Goal: Task Accomplishment & Management: Manage account settings

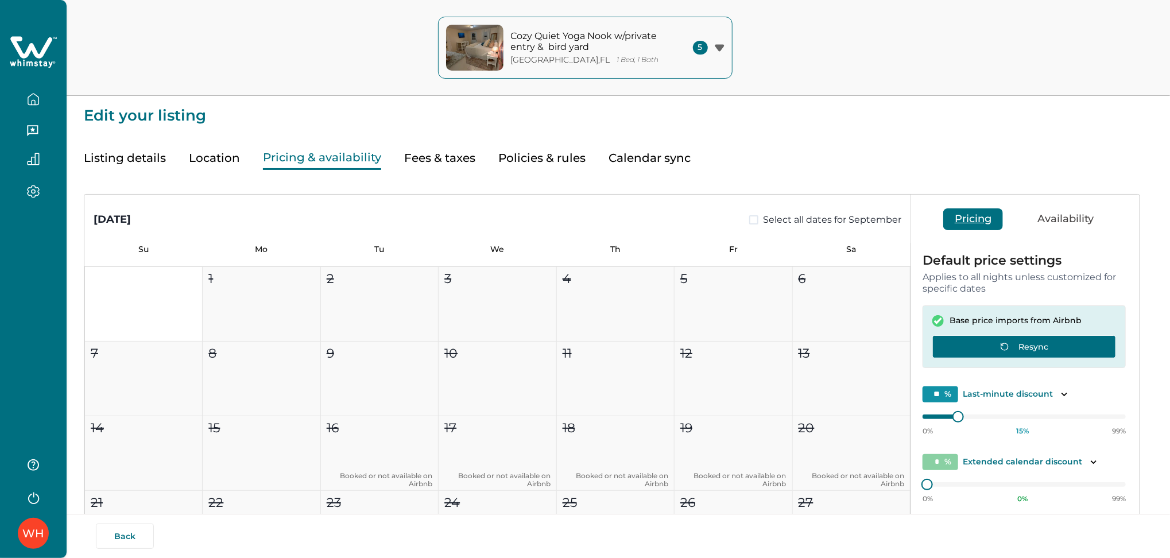
click at [985, 345] on button "Resync" at bounding box center [1025, 346] width 184 height 23
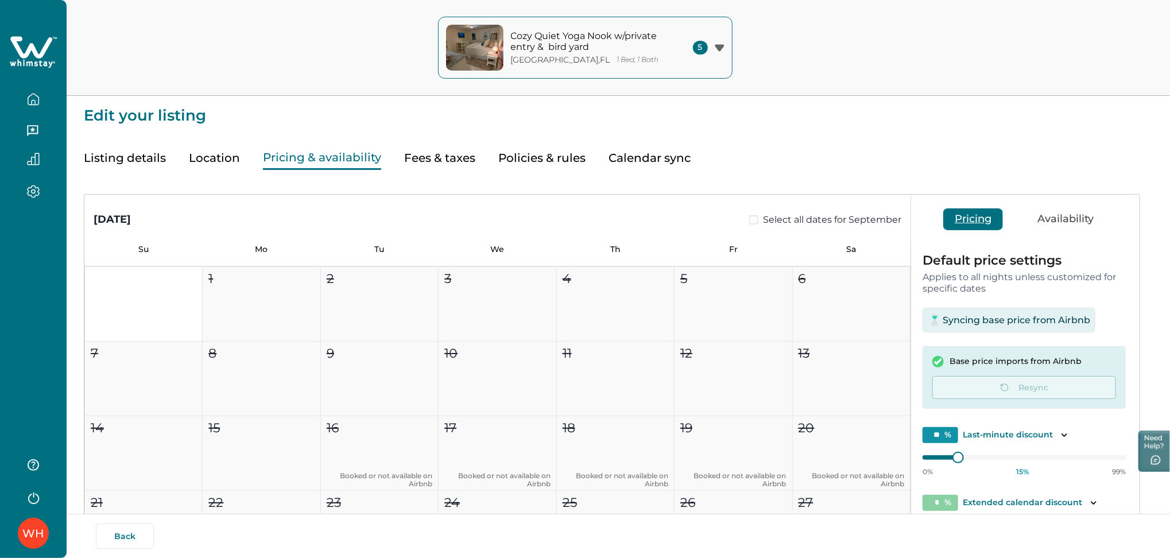
scroll to position [122, 0]
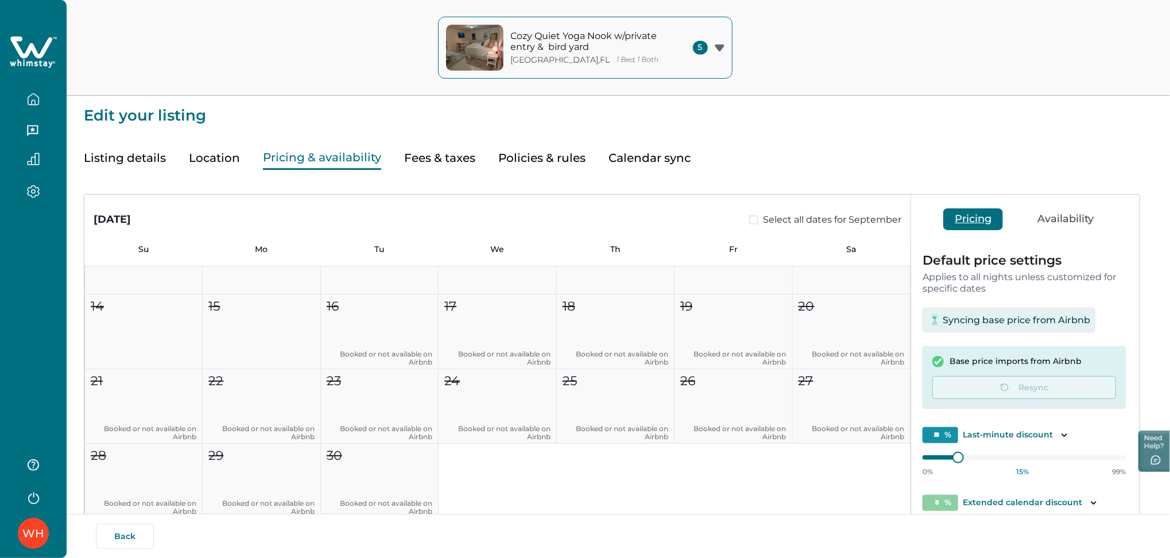
click at [23, 99] on button "button" at bounding box center [33, 99] width 48 height 23
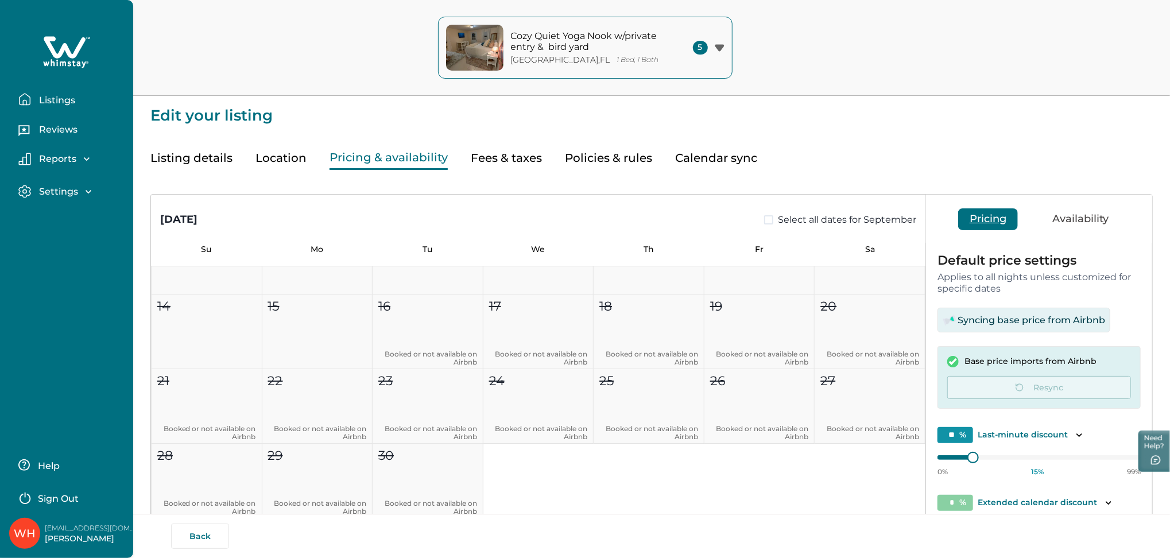
click at [51, 105] on p "Listings" at bounding box center [56, 100] width 40 height 11
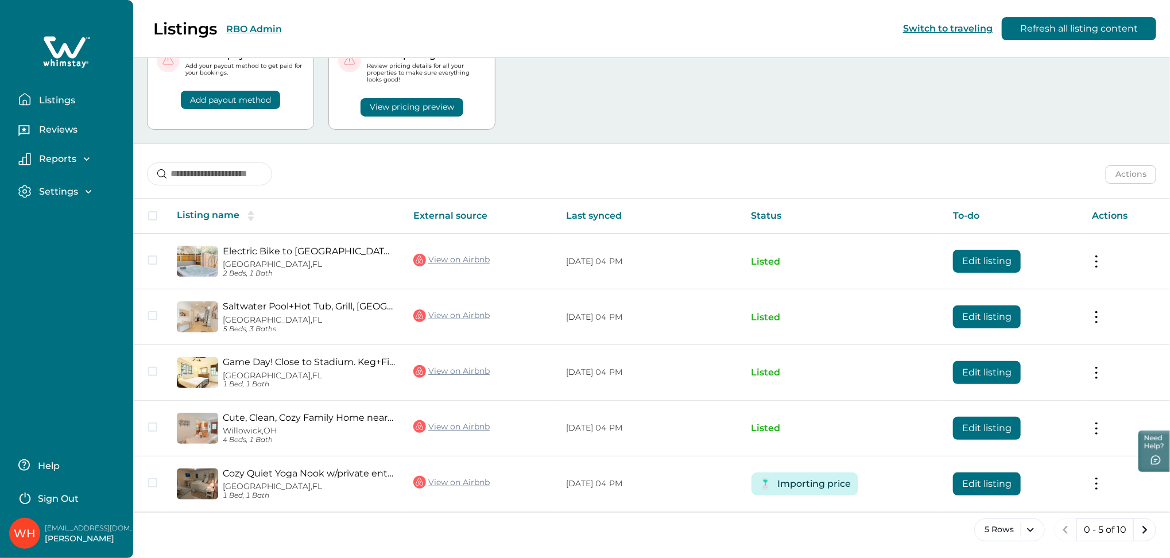
scroll to position [54, 0]
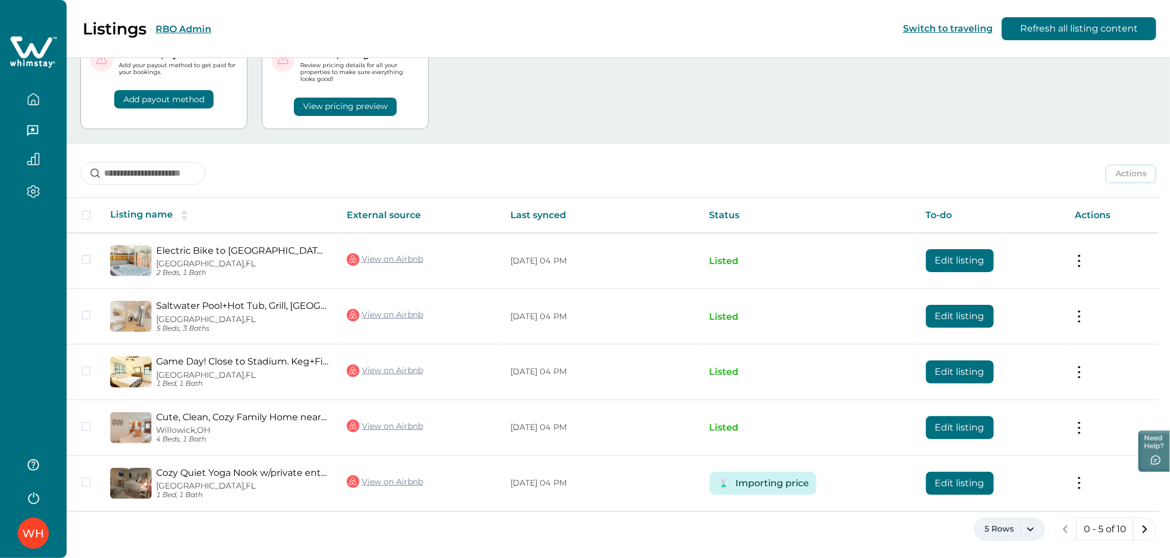
click at [1041, 532] on button "5 Rows" at bounding box center [1010, 529] width 71 height 23
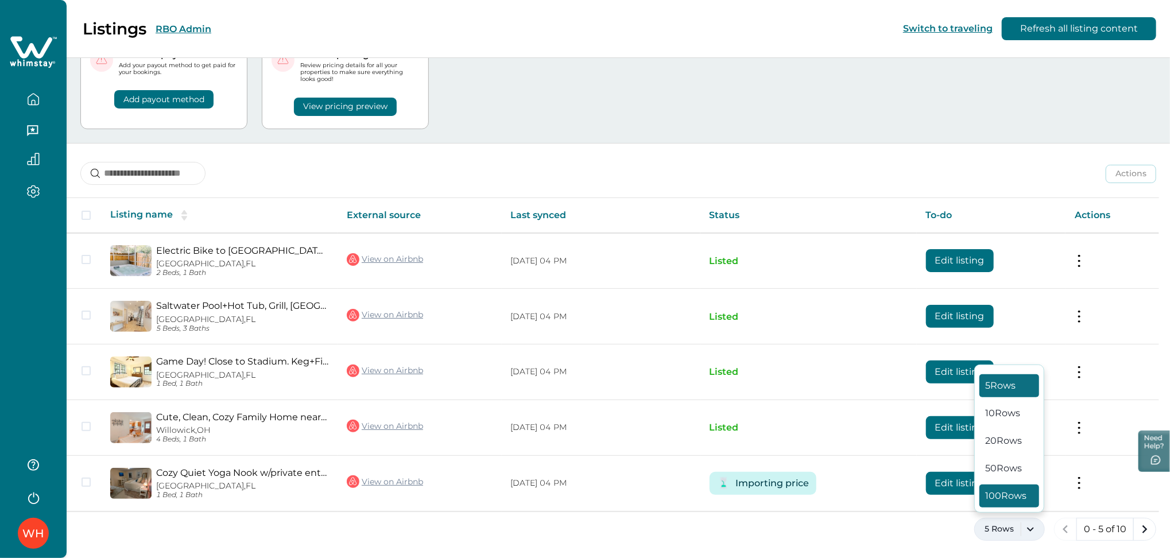
click at [1016, 500] on button "100 Rows" at bounding box center [1010, 496] width 60 height 23
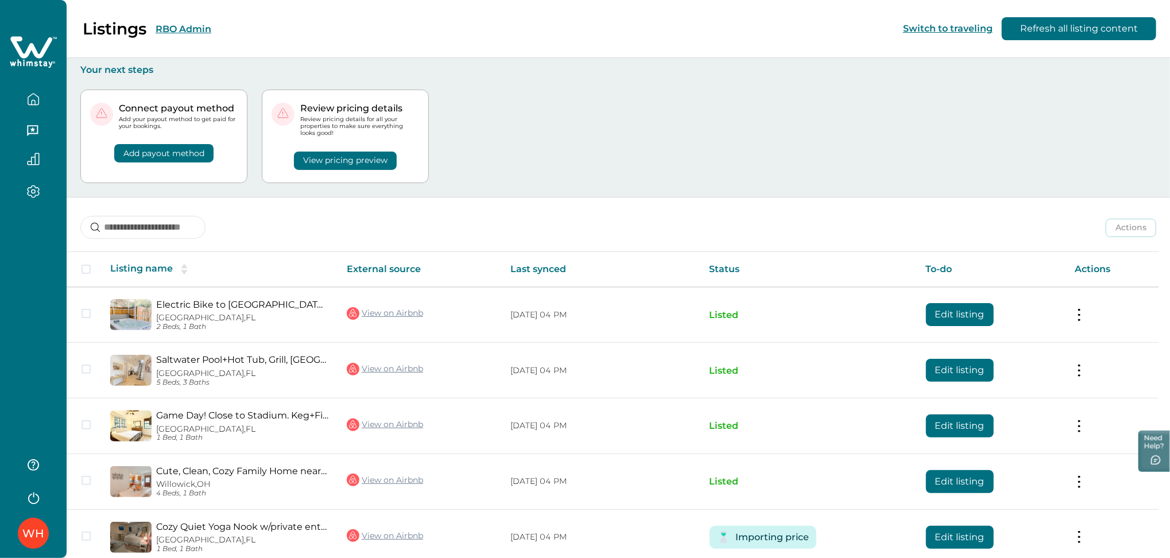
scroll to position [332, 0]
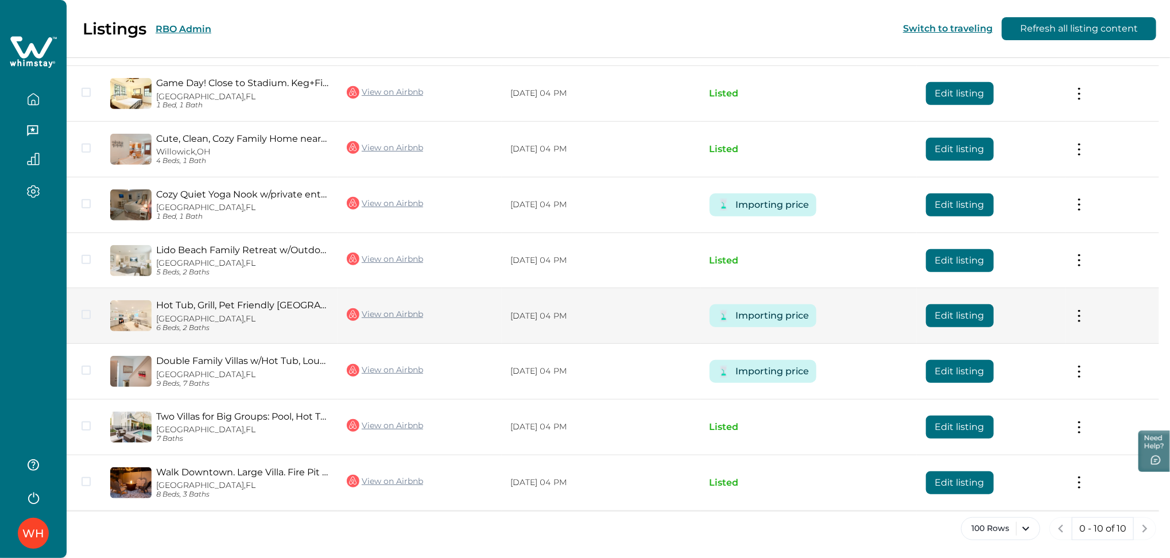
click at [957, 316] on button "Edit listing" at bounding box center [960, 315] width 68 height 23
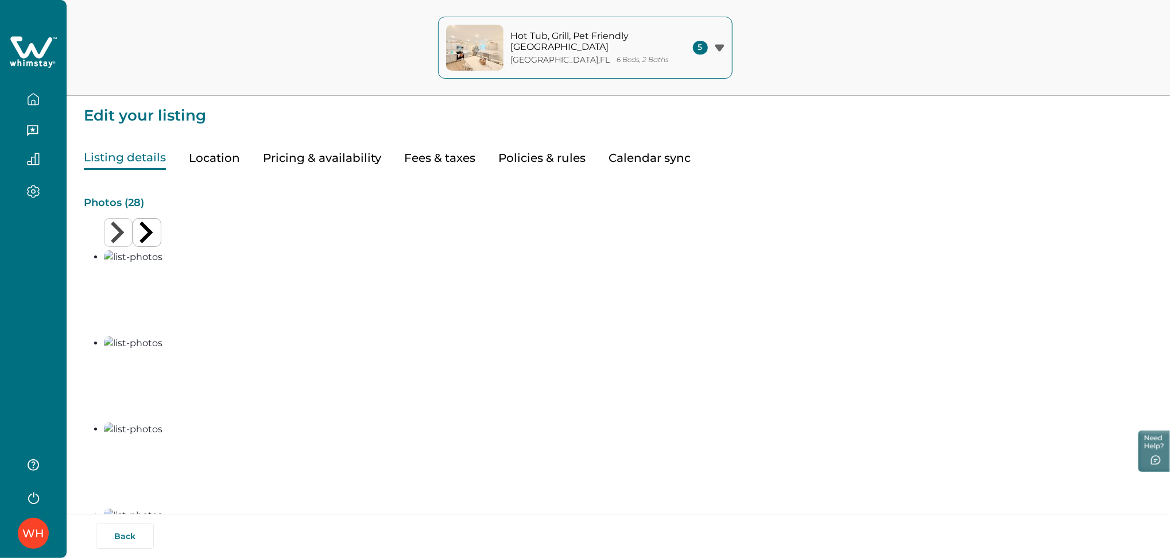
type input "**"
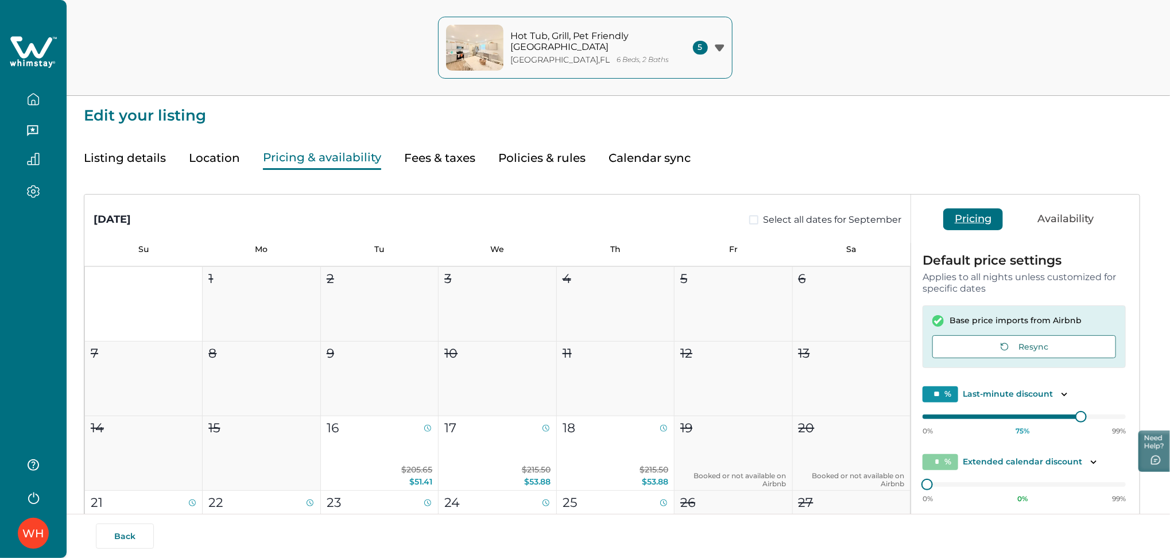
click at [350, 161] on button "Pricing & availability" at bounding box center [322, 158] width 118 height 24
click at [982, 344] on button "Resync" at bounding box center [1025, 346] width 184 height 23
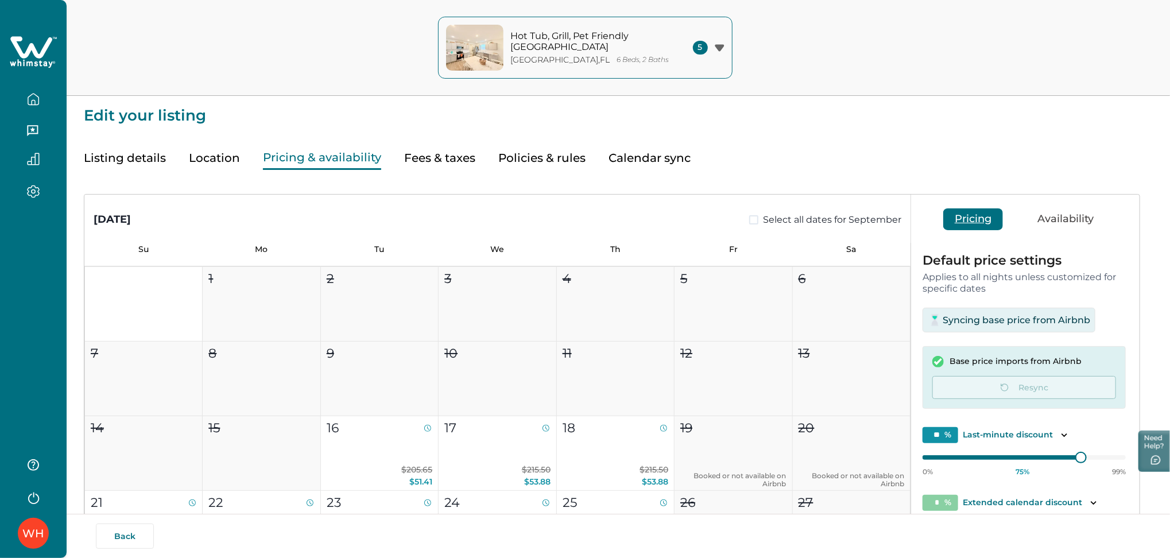
click at [47, 97] on button "button" at bounding box center [33, 99] width 48 height 23
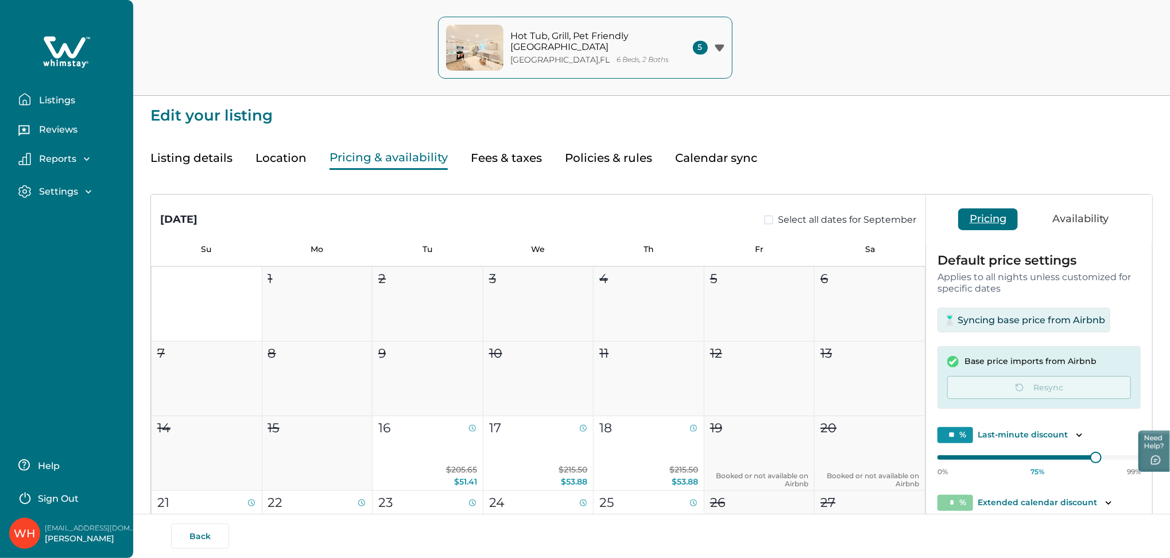
click at [47, 97] on p "Listings" at bounding box center [56, 100] width 40 height 11
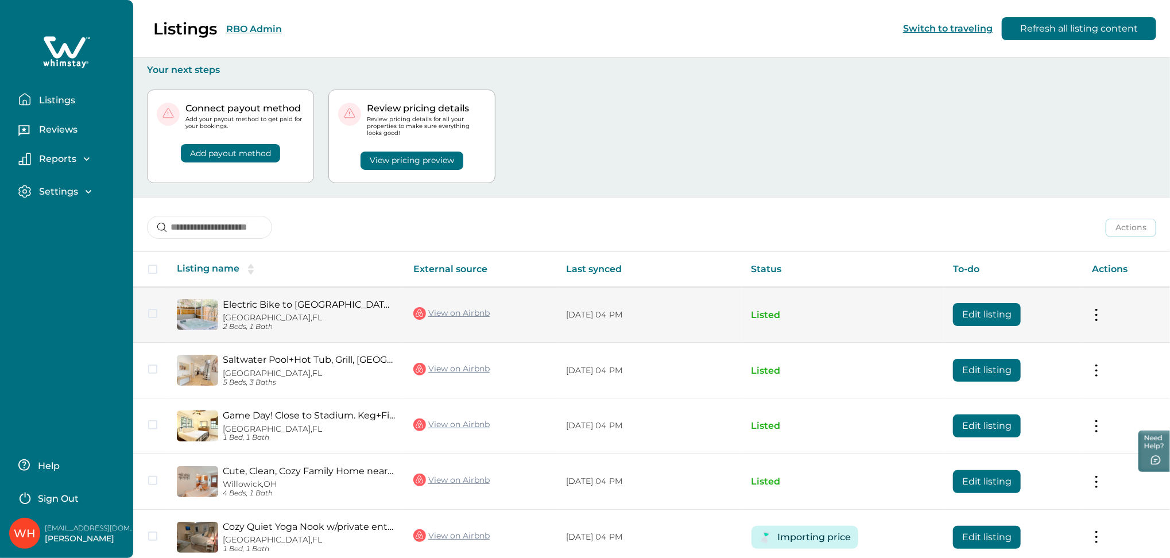
scroll to position [54, 0]
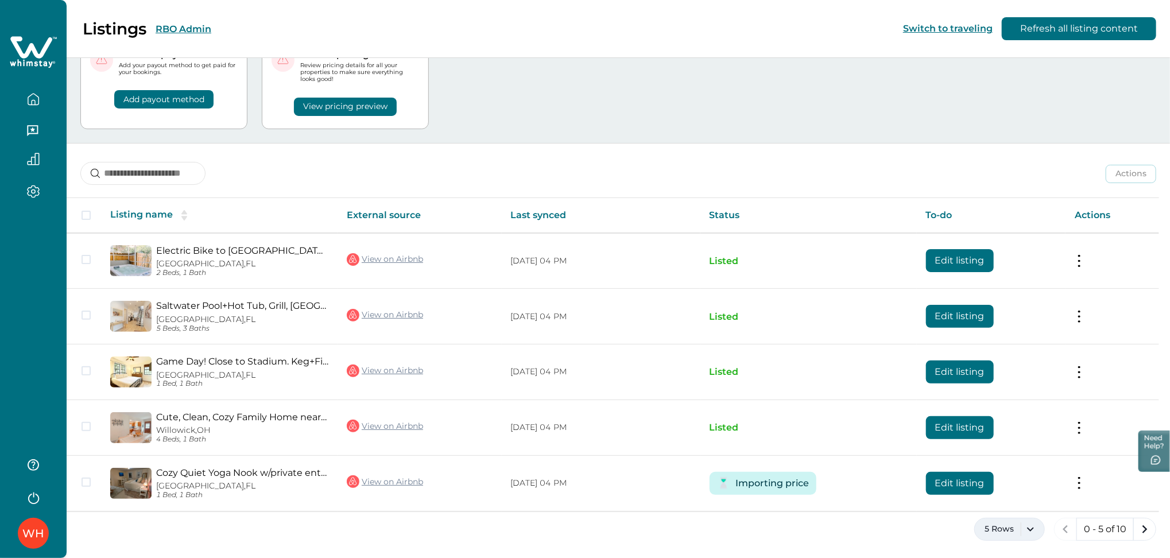
click at [1008, 524] on button "5 Rows" at bounding box center [1010, 529] width 71 height 23
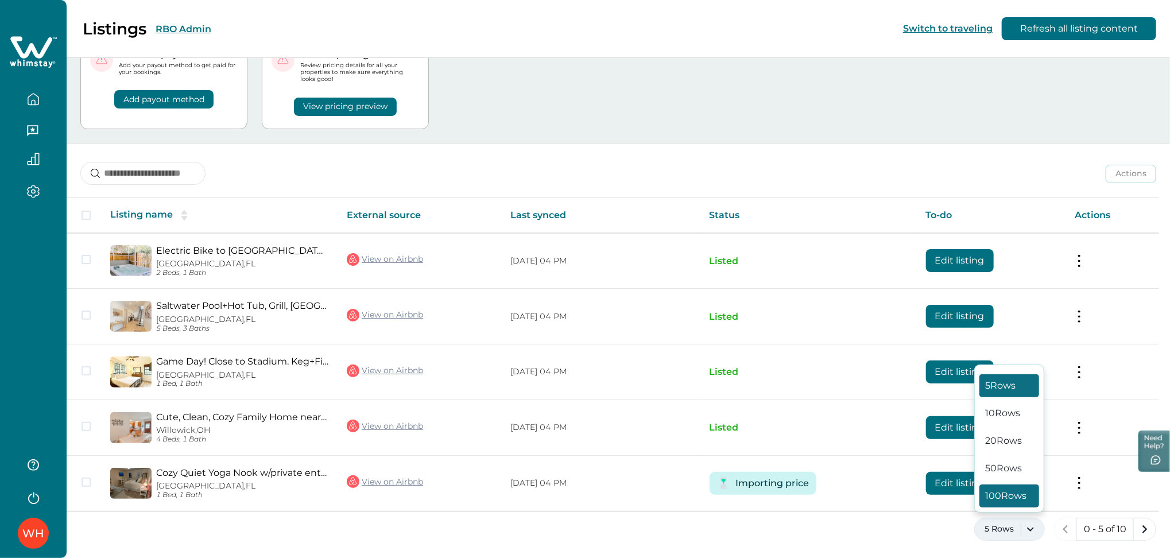
click at [995, 498] on button "100 Rows" at bounding box center [1010, 496] width 60 height 23
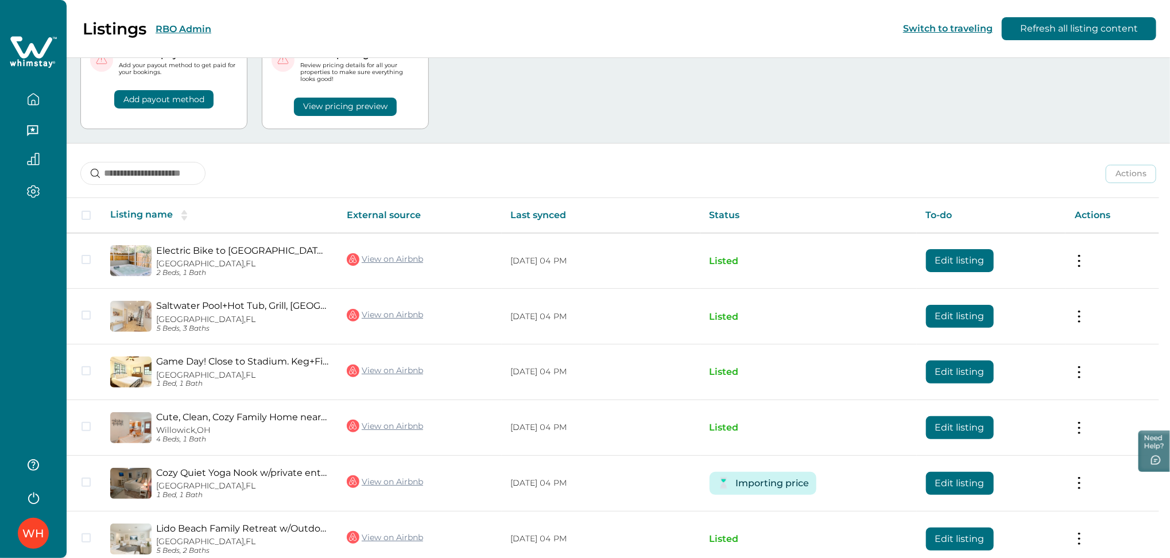
scroll to position [332, 0]
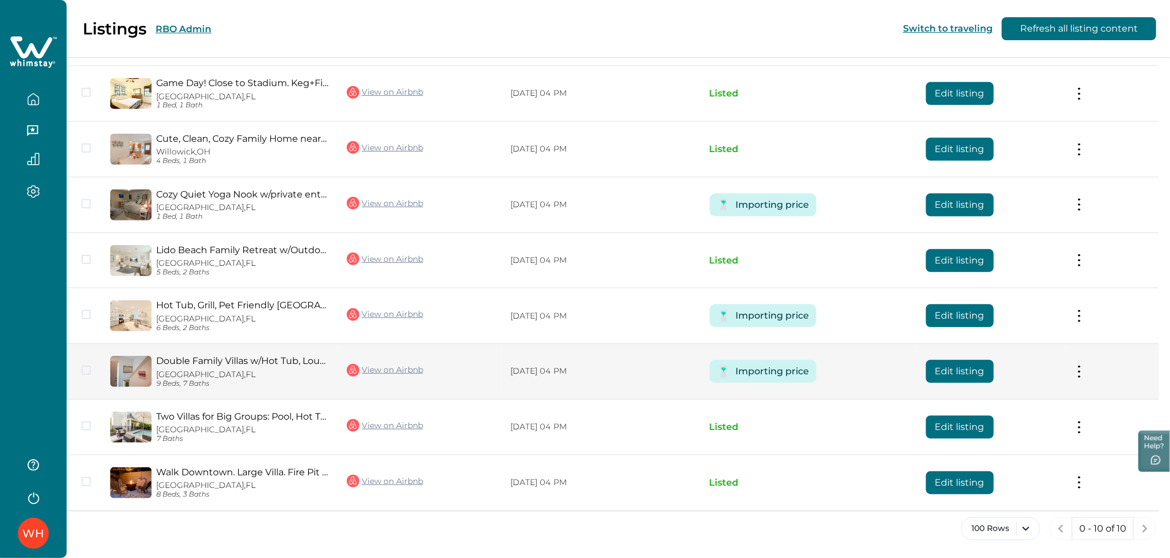
click at [954, 377] on button "Edit listing" at bounding box center [960, 371] width 68 height 23
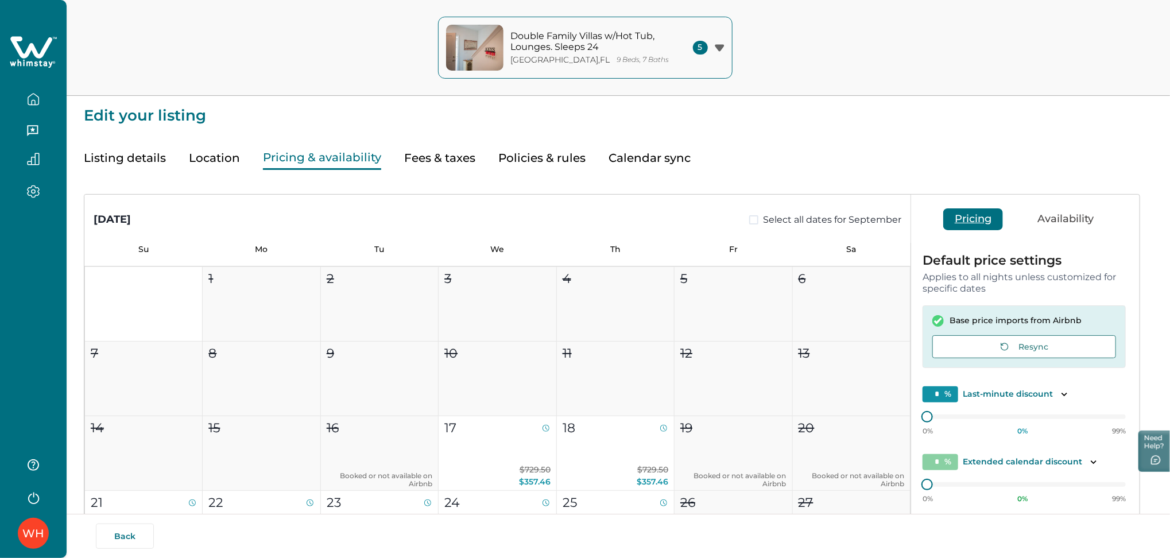
click at [318, 155] on button "Pricing & availability" at bounding box center [322, 158] width 118 height 24
click at [1005, 347] on icon "button" at bounding box center [1004, 346] width 9 height 9
click at [110, 152] on button "Listing details" at bounding box center [125, 158] width 82 height 24
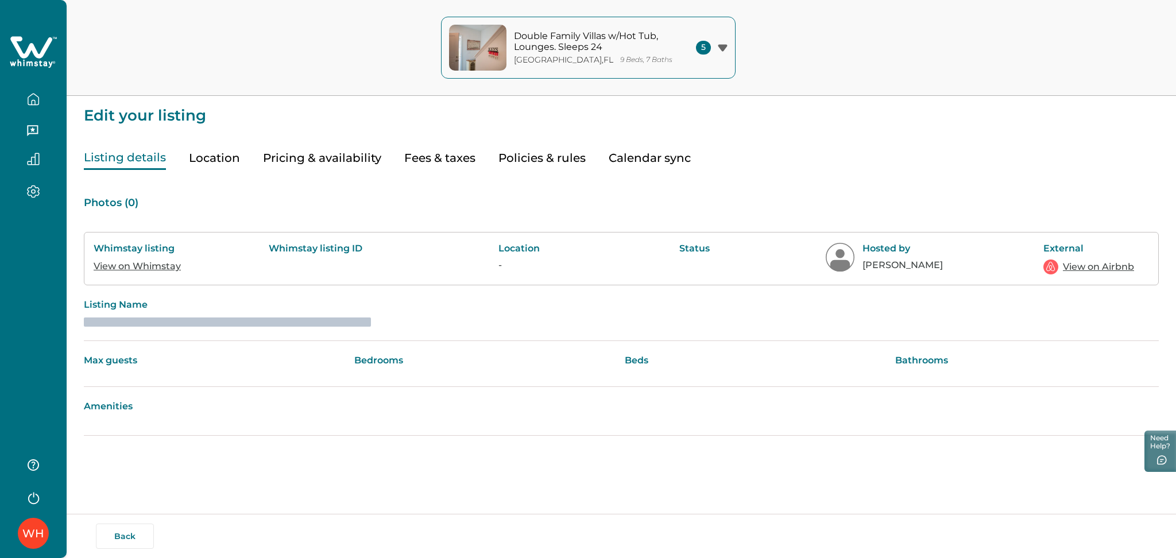
click at [33, 97] on icon "button" at bounding box center [33, 99] width 13 height 13
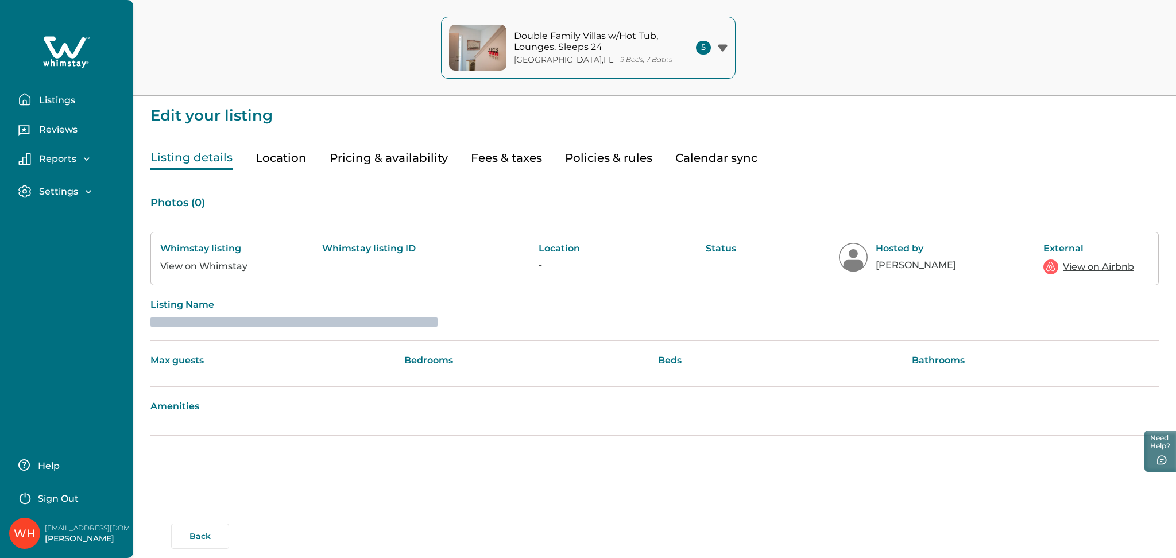
click at [33, 97] on button "Listings" at bounding box center [71, 99] width 106 height 23
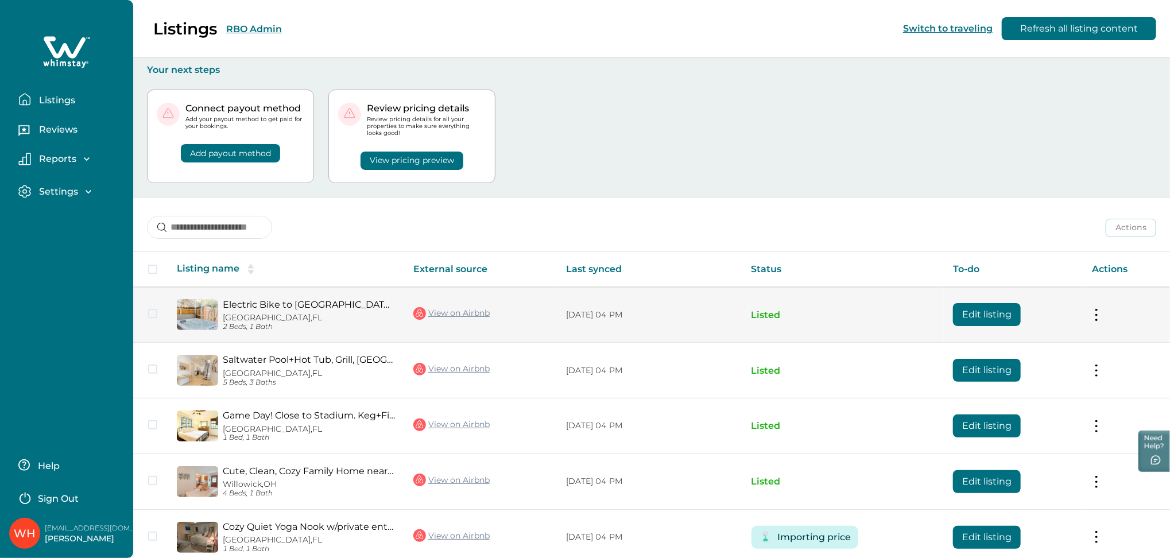
scroll to position [54, 0]
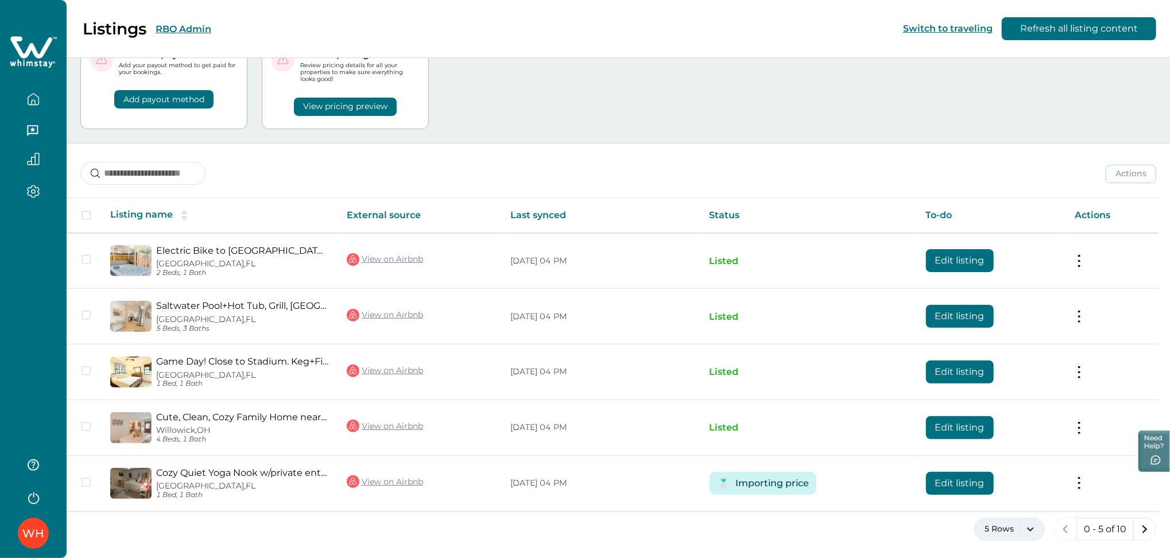
click at [1029, 533] on button "5 Rows" at bounding box center [1010, 529] width 71 height 23
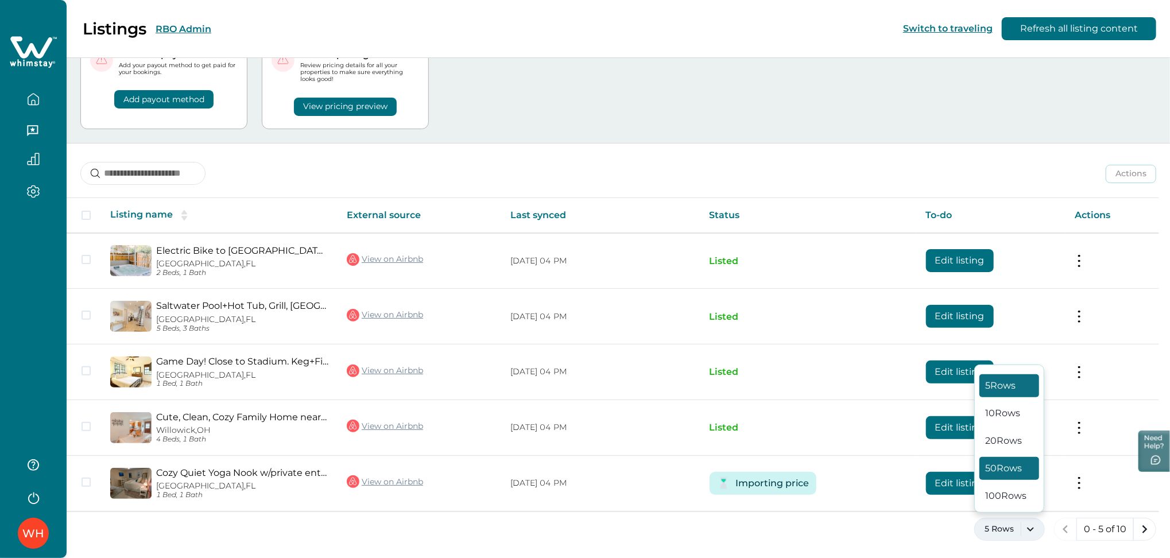
click at [999, 465] on button "50 Rows" at bounding box center [1010, 468] width 60 height 23
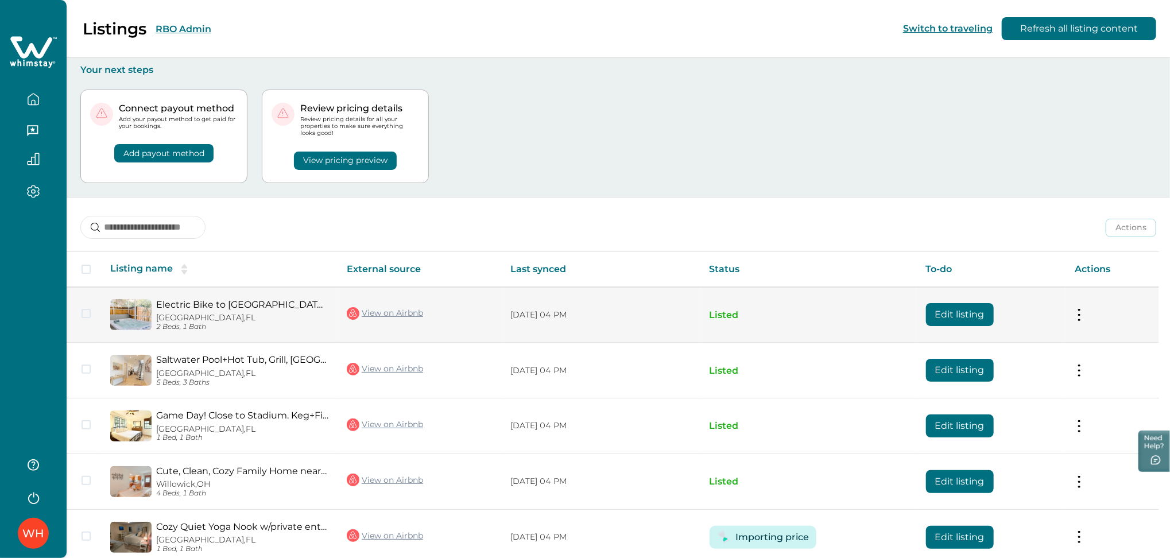
scroll to position [332, 0]
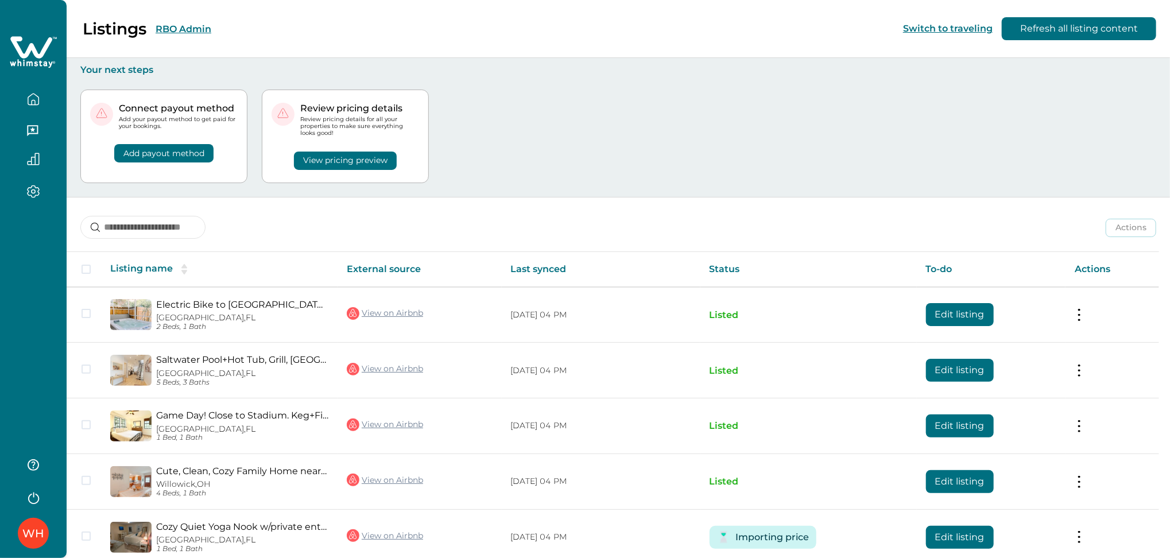
scroll to position [54, 0]
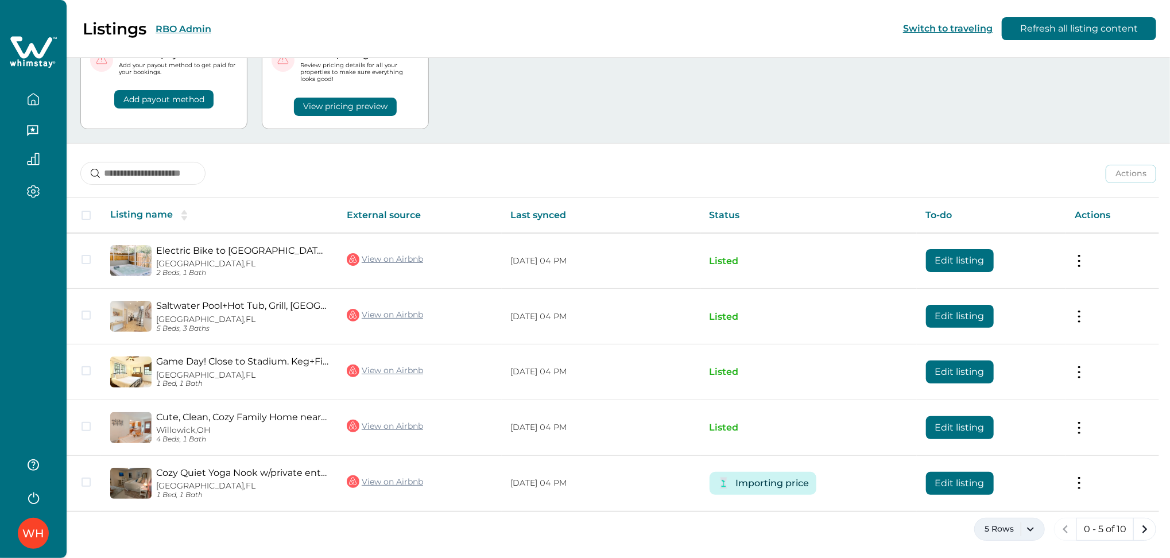
click at [1011, 529] on button "5 Rows" at bounding box center [1010, 529] width 71 height 23
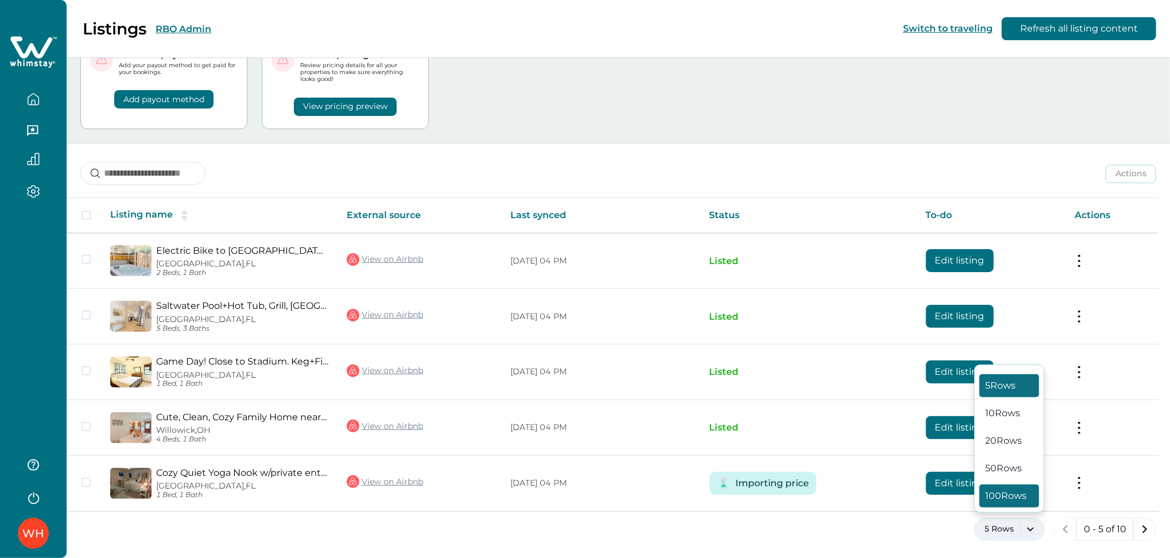
click at [1005, 489] on button "100 Rows" at bounding box center [1010, 496] width 60 height 23
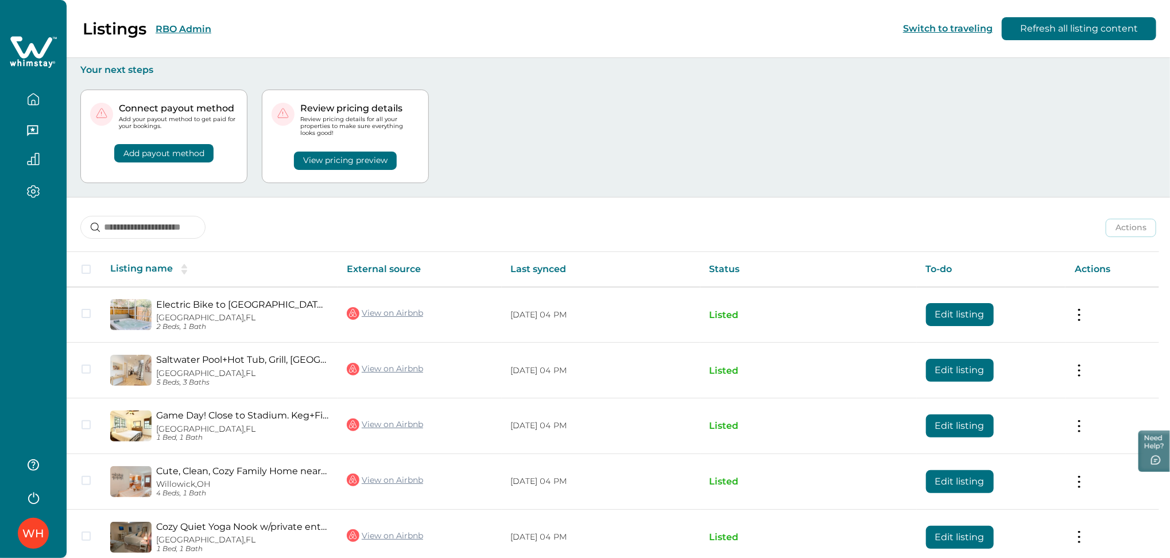
scroll to position [332, 0]
